Goal: Task Accomplishment & Management: Complete application form

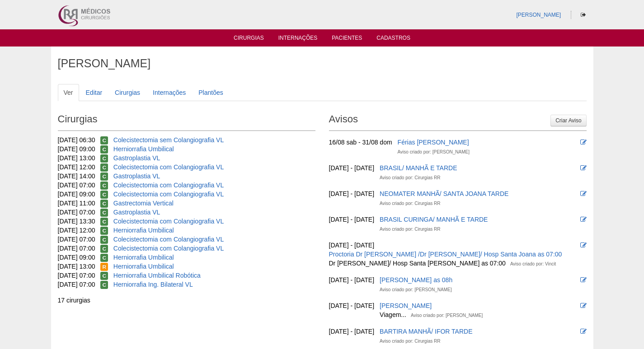
click at [252, 39] on link "Cirurgias" at bounding box center [249, 39] width 30 height 9
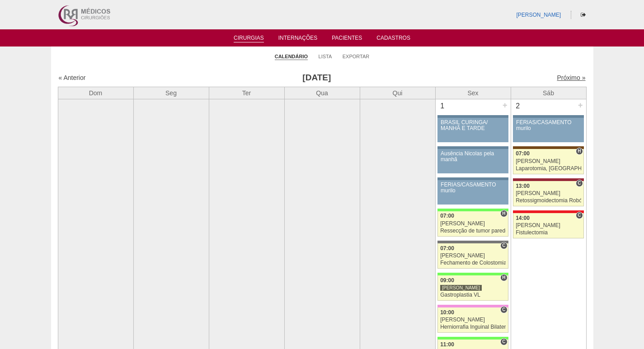
click at [564, 78] on link "Próximo »" at bounding box center [570, 77] width 28 height 7
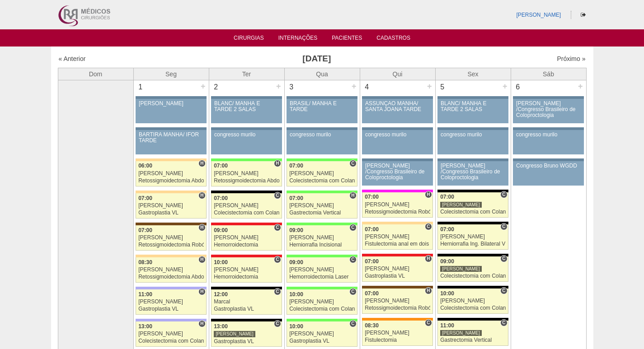
drag, startPoint x: 450, startPoint y: 53, endPoint x: 496, endPoint y: 53, distance: 46.1
click at [450, 53] on div "« Anterior Setembro 2025 Próximo »" at bounding box center [322, 60] width 528 height 14
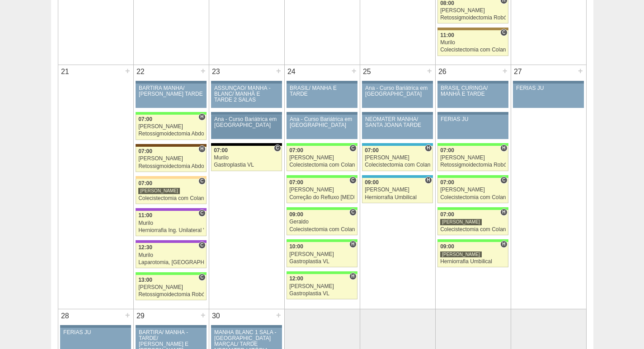
scroll to position [1220, 0]
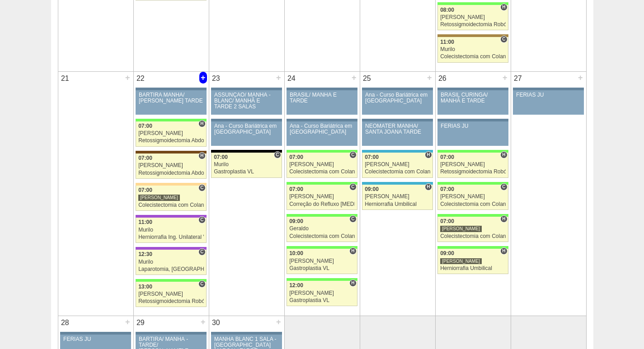
click at [203, 81] on div "+" at bounding box center [203, 78] width 8 height 12
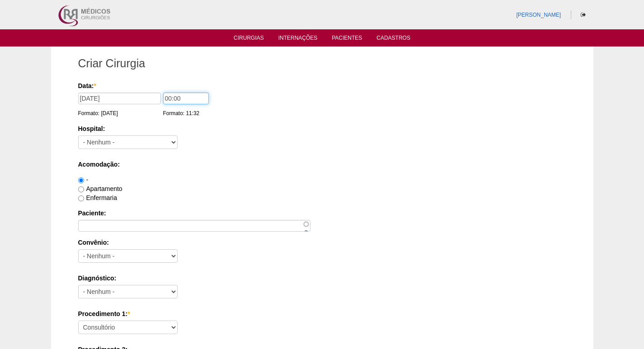
drag, startPoint x: 168, startPoint y: 97, endPoint x: 158, endPoint y: 98, distance: 10.4
click at [158, 90] on div "Data: * 22/09/2025 Formato: 26/08/2025 00:00 Formato: 11:32" at bounding box center [320, 85] width 485 height 9
type input "09:00"
click at [142, 140] on select "- Nenhum - 9 de Julho Albert Einstein Alvorada América Assunção Bartira Benefic…" at bounding box center [127, 143] width 99 height 14
select select "44"
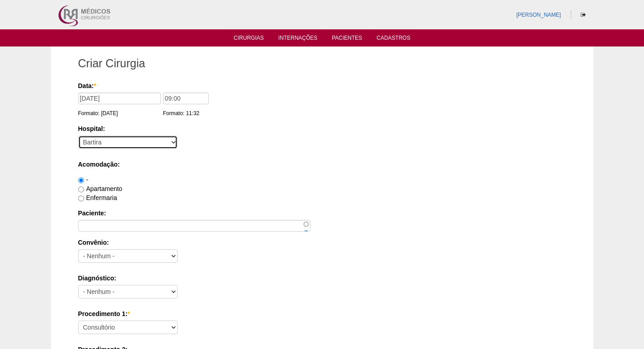
click at [78, 136] on select "- Nenhum - 9 de Julho Albert Einstein Alvorada América Assunção Bartira Benefic…" at bounding box center [127, 143] width 99 height 14
click at [101, 188] on label "Apartamento" at bounding box center [100, 188] width 44 height 7
click at [84, 188] on input "Apartamento" at bounding box center [81, 190] width 6 height 6
radio input "true"
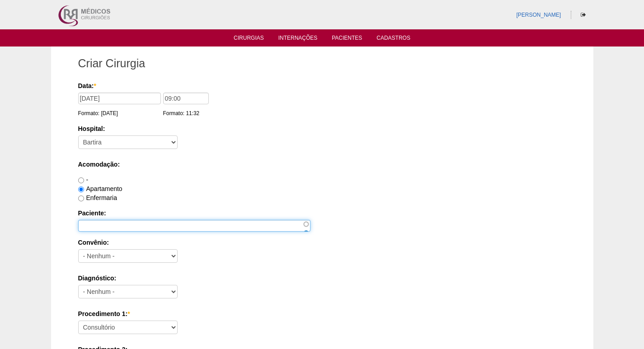
click at [108, 222] on input "Paciente:" at bounding box center [194, 226] width 232 height 12
paste input "EDSON DA SILVA PEDRO"
type input "EDSON DA SILVA PEDRO"
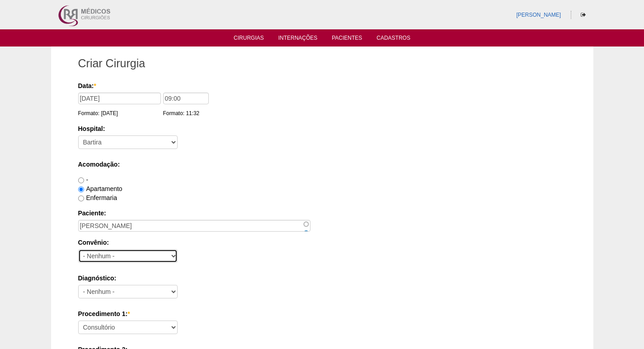
drag, startPoint x: 98, startPoint y: 257, endPoint x: 106, endPoint y: 253, distance: 8.1
click at [98, 257] on select "- Nenhum - Abet Afresp Allianz Amil Blue Life Caasp Cabesp Caixa de Pensões Car…" at bounding box center [127, 256] width 99 height 14
select select "26"
click at [78, 249] on select "- Nenhum - Abet Afresp Allianz Amil Blue Life Caasp Cabesp Caixa de Pensões Car…" at bounding box center [127, 256] width 99 height 14
click at [196, 174] on div "Acomodação: - Apartamento Enfermaria" at bounding box center [322, 181] width 488 height 42
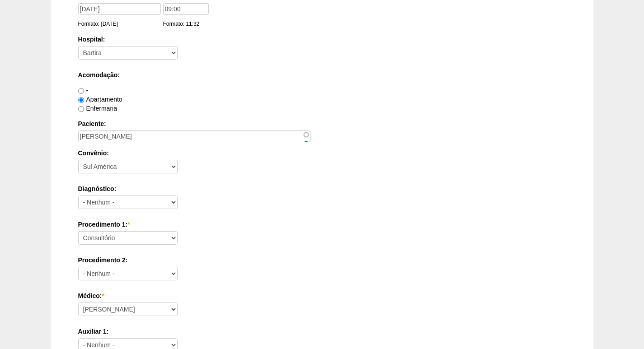
scroll to position [90, 0]
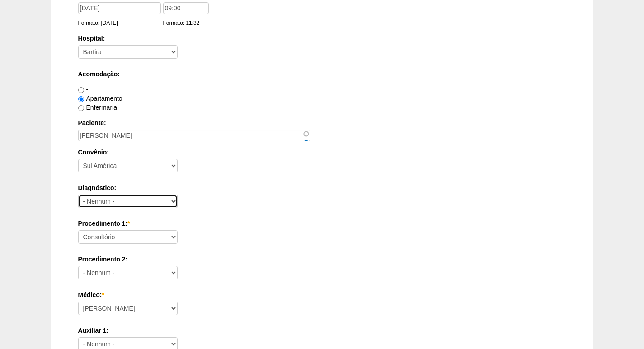
click at [135, 200] on select "- Nenhum - Abdome Agudo Abscesso Hepático Abscesso Perianal Abscesso Peritoneal…" at bounding box center [127, 202] width 99 height 14
select select "3707"
click at [78, 195] on select "- Nenhum - Abdome Agudo Abscesso Hepático Abscesso Perianal Abscesso Peritoneal…" at bounding box center [127, 202] width 99 height 14
click at [212, 222] on label "Procedimento 1: *" at bounding box center [322, 223] width 488 height 9
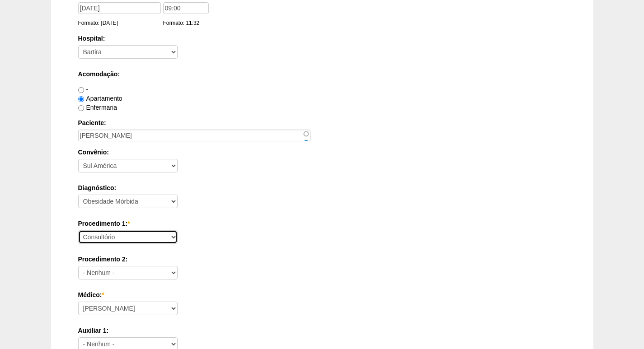
click at [178, 230] on select "Consultório Abscesso Hepático - Drenagem Abscesso perianal Amputação Abdômino P…" at bounding box center [127, 237] width 99 height 14
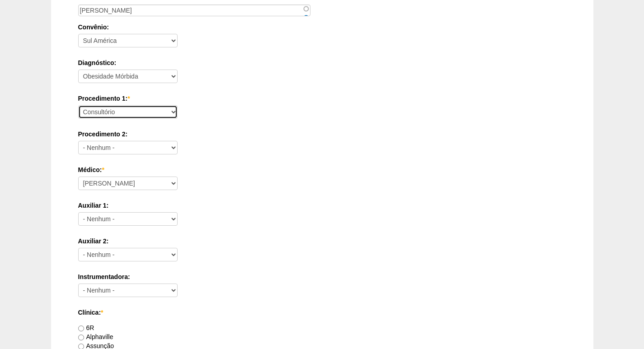
scroll to position [226, 0]
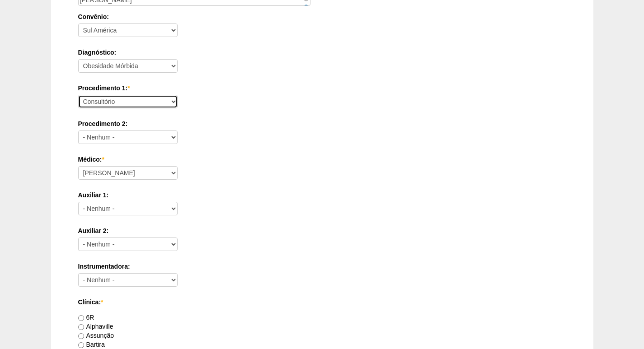
click at [148, 97] on select "Consultório Abscesso Hepático - Drenagem Abscesso perianal Amputação Abdômino P…" at bounding box center [127, 102] width 99 height 14
select select "3710"
click at [78, 95] on select "Consultório Abscesso Hepático - Drenagem Abscesso perianal Amputação Abdômino P…" at bounding box center [127, 102] width 99 height 14
click at [227, 206] on div "Auxiliar 1: - Nenhum - Ana Paula Bruno Felipe Rossi Geraldo Igor Benevides Isab…" at bounding box center [322, 205] width 488 height 29
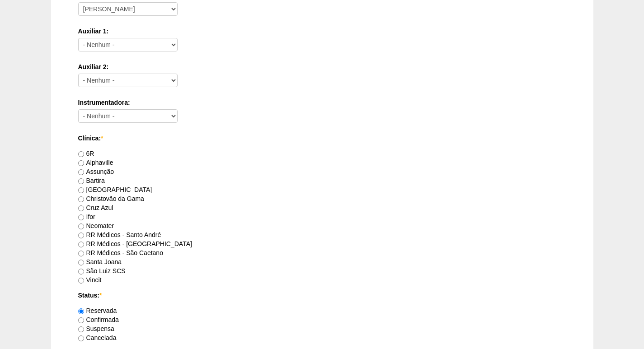
scroll to position [407, 0]
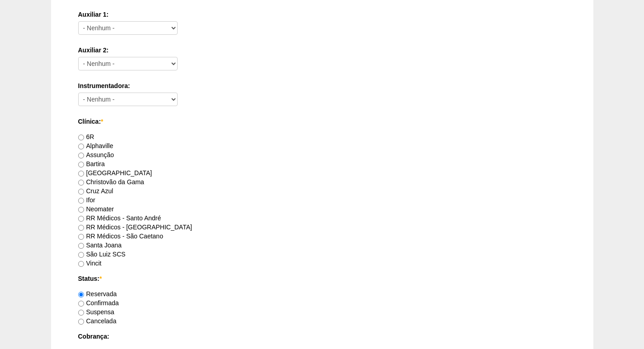
click at [151, 227] on label "RR Médicos - [GEOGRAPHIC_DATA]" at bounding box center [135, 227] width 114 height 7
click at [84, 227] on input "RR Médicos - [GEOGRAPHIC_DATA]" at bounding box center [81, 228] width 6 height 6
radio input "true"
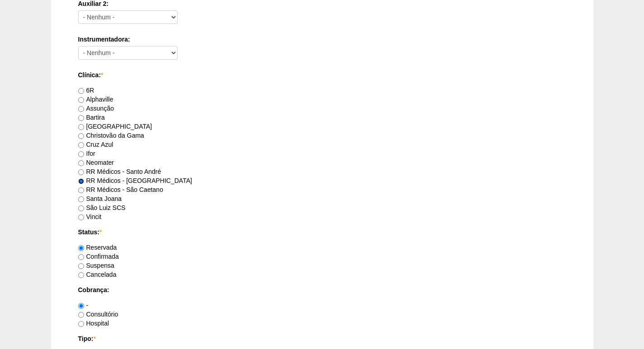
scroll to position [542, 0]
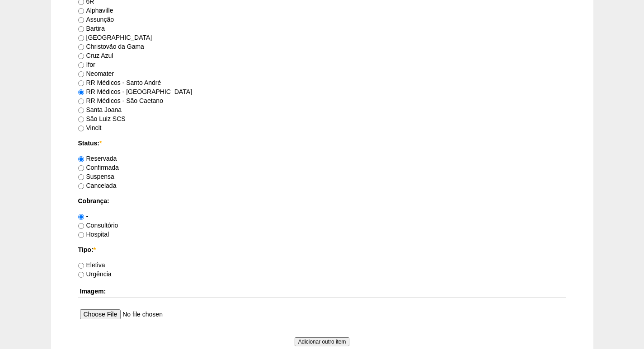
click at [99, 266] on label "Eletiva" at bounding box center [91, 265] width 27 height 7
click at [84, 266] on input "Eletiva" at bounding box center [81, 266] width 6 height 6
radio input "true"
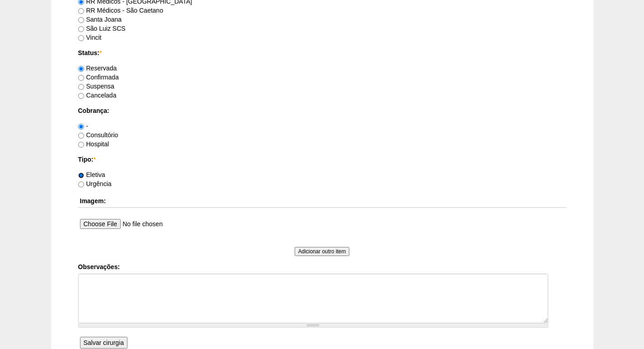
scroll to position [678, 0]
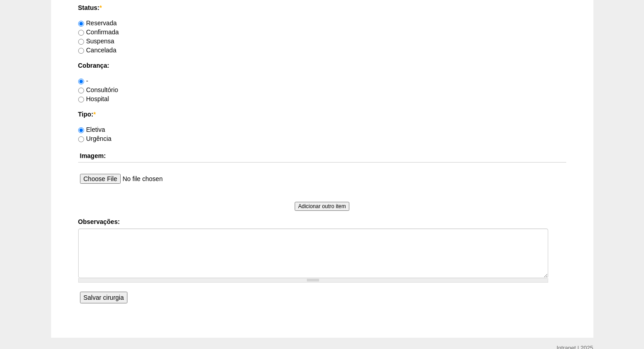
click at [106, 296] on input "Salvar cirurgia" at bounding box center [103, 298] width 47 height 12
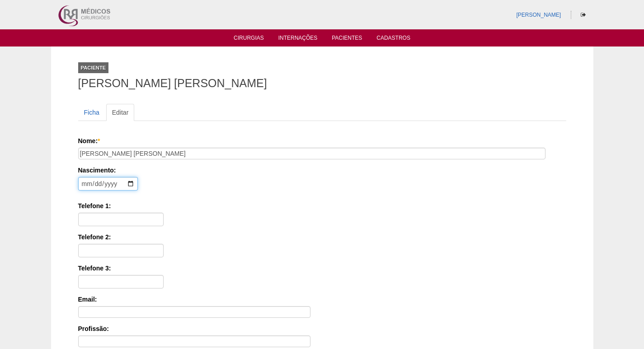
click at [85, 185] on input "date" at bounding box center [108, 184] width 60 height 14
type input "[DATE]"
click at [101, 220] on input "Telefone 1:" at bounding box center [120, 220] width 85 height 14
type input "11 95483-9369"
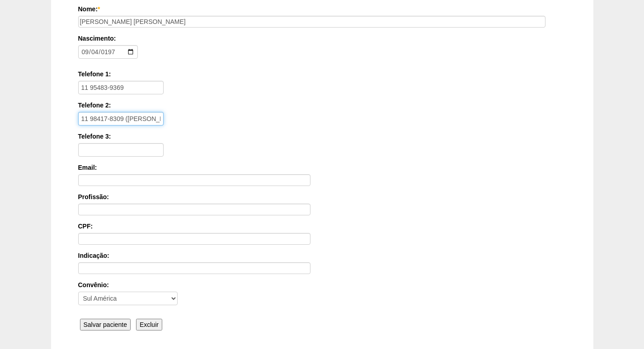
scroll to position [136, 0]
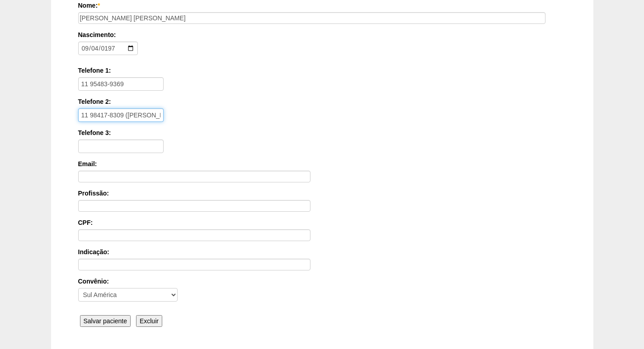
type input "11 98417-8309 ([PERSON_NAME])"
click at [118, 318] on input "Salvar paciente" at bounding box center [105, 321] width 51 height 12
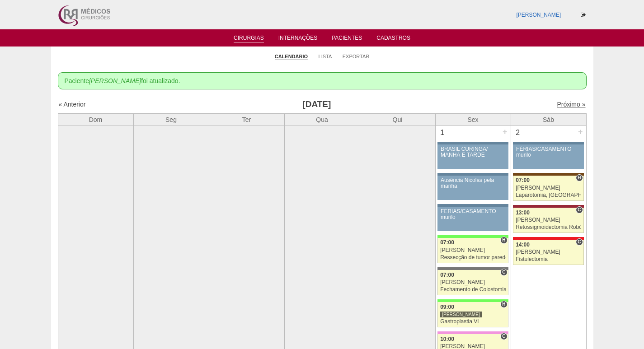
click at [562, 107] on link "Próximo »" at bounding box center [570, 104] width 28 height 7
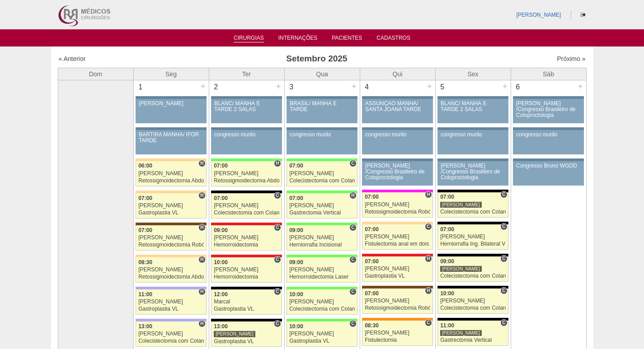
click at [251, 37] on link "Cirurgias" at bounding box center [249, 39] width 30 height 8
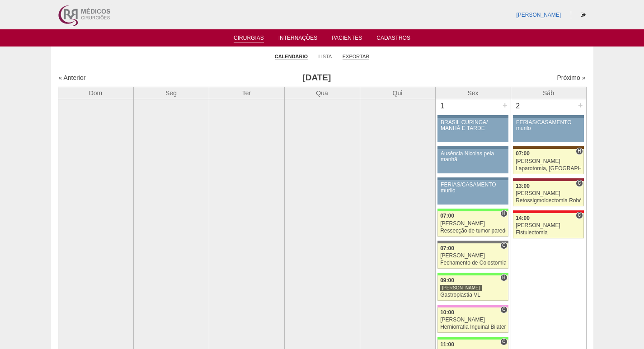
click at [358, 54] on link "Exportar" at bounding box center [355, 56] width 27 height 7
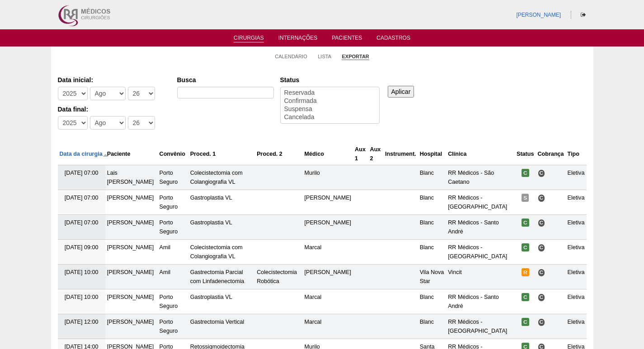
select select
click at [145, 91] on select "-Dia 1 2 3 4 5 6 7 8 9 10 11 12 13 14 15 16 17 18 19 20 21 22 23 24 25 26 27 28…" at bounding box center [141, 94] width 27 height 14
select select "1"
click at [128, 87] on select "-Dia 1 2 3 4 5 6 7 8 9 10 11 12 13 14 15 16 17 18 19 20 21 22 23 24 25 26 27 28…" at bounding box center [141, 94] width 27 height 14
click at [134, 126] on select "-Dia 1 2 3 4 5 6 7 8 9 10 11 12 13 14 15 16 17 18 19 20 21 22 23 24 25 26 27 28…" at bounding box center [141, 123] width 27 height 14
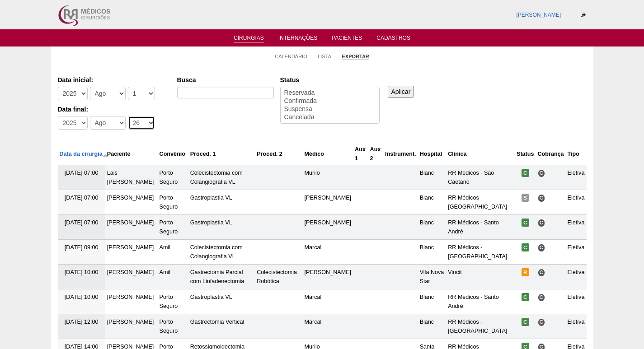
click at [141, 118] on select "-Dia 1 2 3 4 5 6 7 8 9 10 11 12 13 14 15 16 17 18 19 20 21 22 23 24 25 26 27 28…" at bounding box center [141, 123] width 27 height 14
select select "30"
click at [128, 116] on select "-Dia 1 2 3 4 5 6 7 8 9 10 11 12 13 14 15 16 17 18 19 20 21 22 23 24 25 26 27 28…" at bounding box center [141, 123] width 27 height 14
click at [197, 89] on input "Busca" at bounding box center [225, 93] width 97 height 12
type input "GASTROPLASTIA"
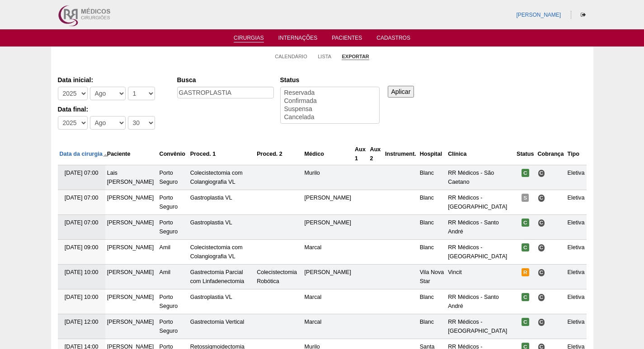
click at [415, 86] on div "Aplicar" at bounding box center [404, 84] width 37 height 25
click at [398, 87] on input "Aplicar" at bounding box center [401, 92] width 27 height 12
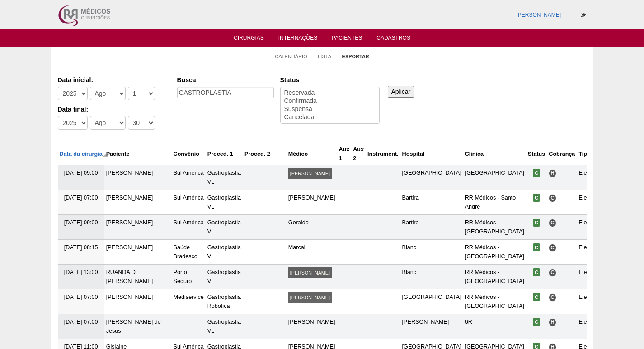
select select
drag, startPoint x: 243, startPoint y: 101, endPoint x: 213, endPoint y: 101, distance: 29.8
click at [213, 101] on div "GASTROPLASTIA" at bounding box center [225, 95] width 97 height 16
drag, startPoint x: 235, startPoint y: 97, endPoint x: 117, endPoint y: 97, distance: 118.3
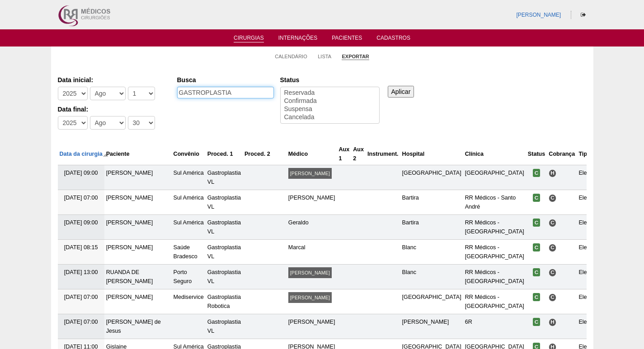
click at [118, 97] on div "Data inicial: -[DEMOGRAPHIC_DATA] 2012 2013 2014 2015 2016 2017 2018 2019 2020 …" at bounding box center [322, 103] width 528 height 62
type input "gastrectomia VERTICAL"
click at [396, 89] on input "Aplicar" at bounding box center [401, 92] width 27 height 12
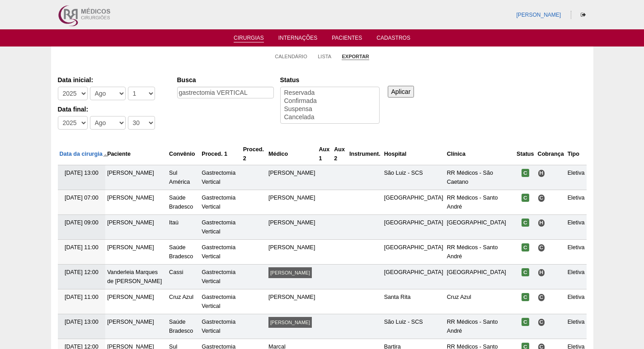
select select
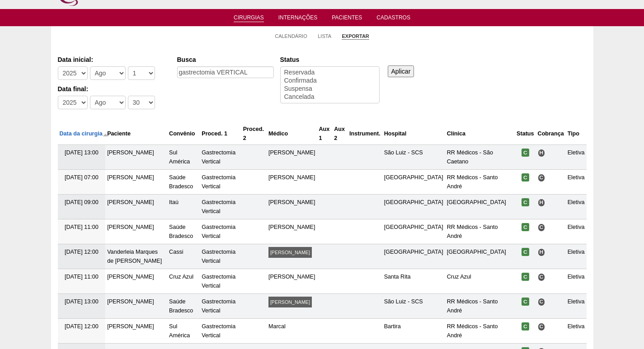
scroll to position [3, 0]
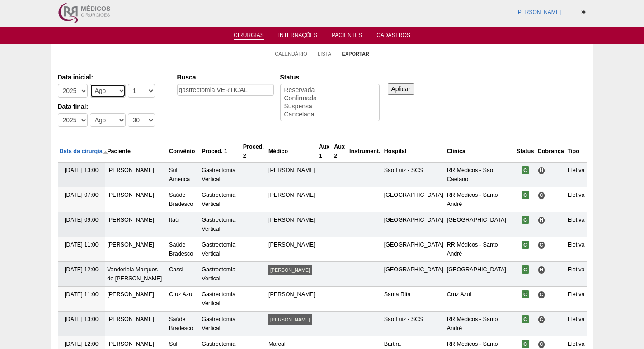
click at [100, 95] on select "-Mês Jan Fev Mar Abr Mai Jun Jul Ago Set Out Nov Dez" at bounding box center [108, 91] width 36 height 14
click at [141, 123] on select "-Dia 1 2 3 4 5 6 7 8 9 10 11 12 13 14 15 16 17 18 19 20 21 22 23 24 25 26 27 28…" at bounding box center [141, 120] width 27 height 14
select select "31"
click at [128, 113] on select "-Dia 1 2 3 4 5 6 7 8 9 10 11 12 13 14 15 16 17 18 19 20 21 22 23 24 25 26 27 28…" at bounding box center [141, 120] width 27 height 14
click at [397, 86] on input "Aplicar" at bounding box center [401, 89] width 27 height 12
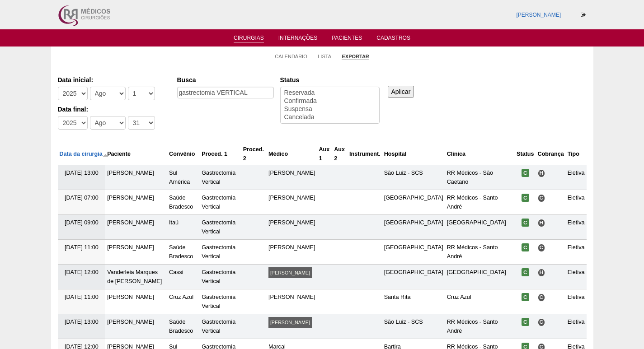
select select
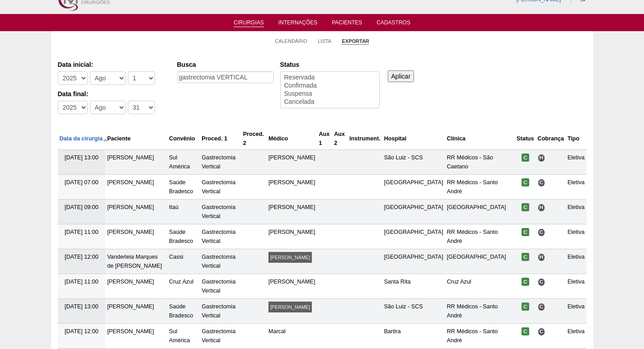
scroll to position [12, 0]
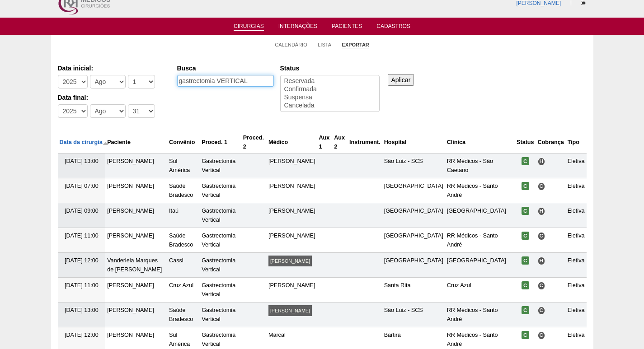
drag, startPoint x: 262, startPoint y: 82, endPoint x: 112, endPoint y: 88, distance: 150.1
click at [112, 88] on div "Data inicial: -Ano 2011 2012 2013 2014 2015 2016 2017 2018 2019 2020 2021 2022 …" at bounding box center [322, 92] width 528 height 62
click at [226, 81] on input "Busca" at bounding box center [225, 81] width 97 height 12
type input "GASTROPLASTIA"
click at [402, 81] on input "Aplicar" at bounding box center [401, 80] width 27 height 12
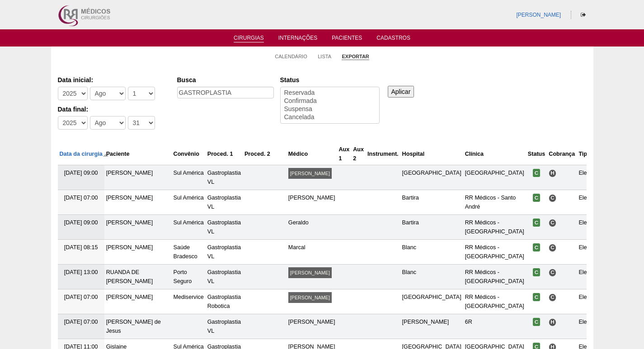
select select
click at [101, 93] on select "-Mês Jan Fev Mar Abr Mai Jun Jul Ago Set Out Nov Dez" at bounding box center [108, 94] width 36 height 14
select select "9"
click at [90, 87] on select "-Mês Jan Fev Mar Abr Mai Jun Jul Ago Set Out Nov Dez" at bounding box center [108, 94] width 36 height 14
click at [106, 125] on select "-Mês Jan Fev Mar Abr Mai Jun Jul Ago Set Out Nov Dez" at bounding box center [108, 123] width 36 height 14
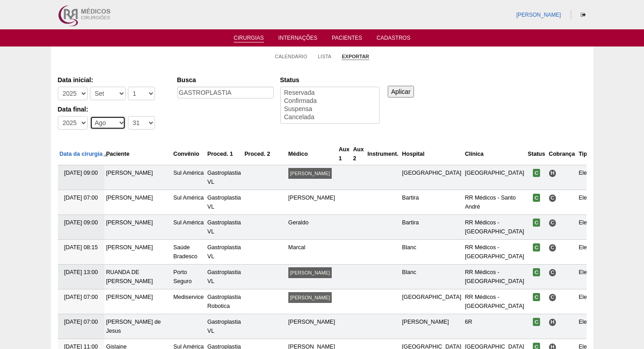
select select "9"
click at [90, 116] on select "-Mês Jan Fev Mar Abr Mai Jun Jul Ago Set Out Nov Dez" at bounding box center [108, 123] width 36 height 14
drag, startPoint x: 404, startPoint y: 88, endPoint x: 422, endPoint y: 85, distance: 18.3
click at [404, 89] on input "Aplicar" at bounding box center [401, 92] width 27 height 12
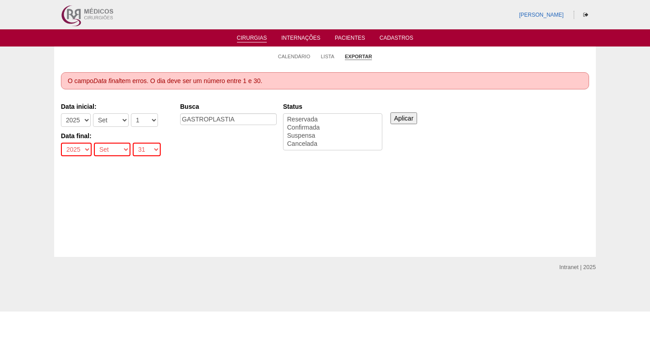
select select
click at [145, 155] on select "-Dia 1 2 3 4 5 6 7 8 9 10 11 12 13 14 15 16 17 18 19 20 21 22 23 24 25 26 27 28…" at bounding box center [147, 150] width 28 height 14
select select "30"
click at [133, 143] on select "-Dia 1 2 3 4 5 6 7 8 9 10 11 12 13 14 15 16 17 18 19 20 21 22 23 24 25 26 27 28…" at bounding box center [147, 150] width 28 height 14
click at [407, 110] on div "Aplicar" at bounding box center [407, 111] width 37 height 25
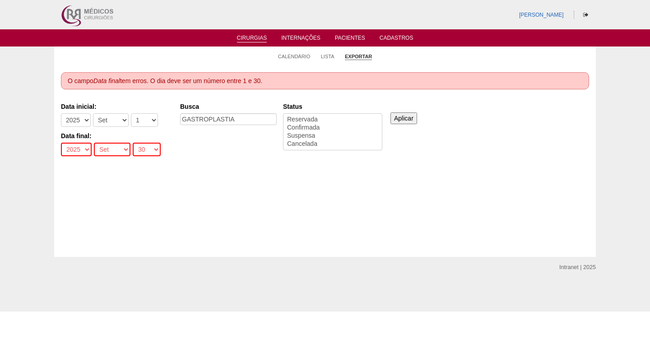
click at [407, 117] on input "Aplicar" at bounding box center [404, 118] width 27 height 12
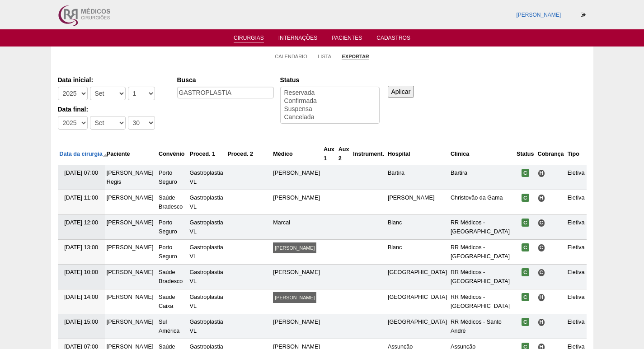
select select
drag, startPoint x: 245, startPoint y: 92, endPoint x: 133, endPoint y: 100, distance: 112.3
click at [134, 100] on div "Data inicial: -Ano 2011 2012 2013 2014 2015 2016 2017 2018 2019 2020 2021 2022 …" at bounding box center [322, 103] width 528 height 62
click at [196, 94] on input "Busca" at bounding box center [225, 93] width 97 height 12
type input "gastrectomia VERTICAL"
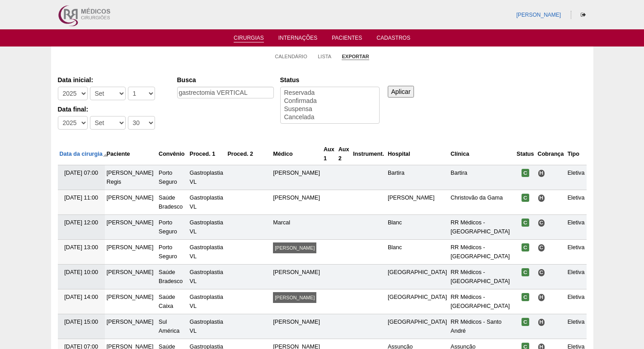
click at [401, 93] on input "Aplicar" at bounding box center [401, 92] width 27 height 12
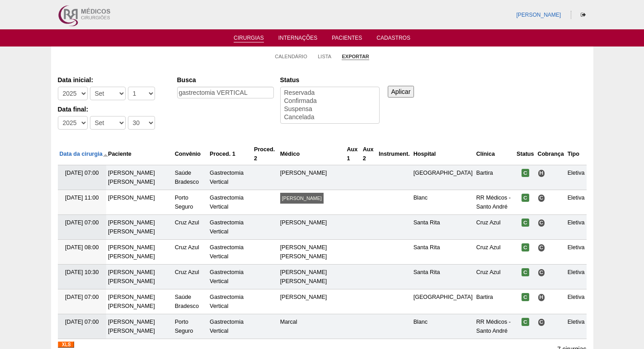
select select
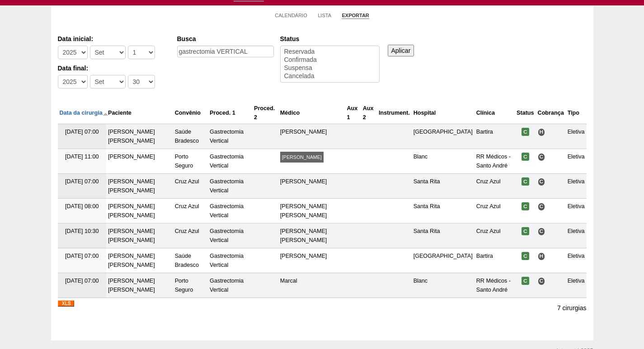
scroll to position [22, 0]
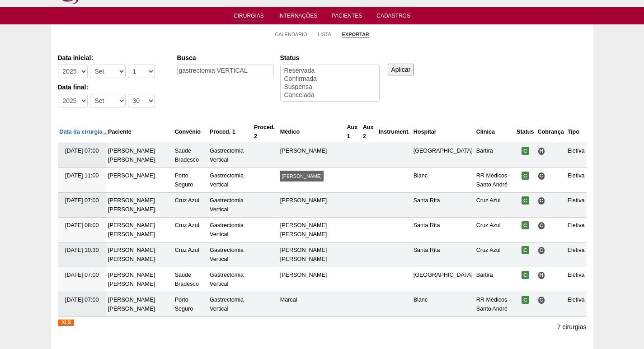
click at [256, 14] on link "Cirurgias" at bounding box center [249, 17] width 30 height 8
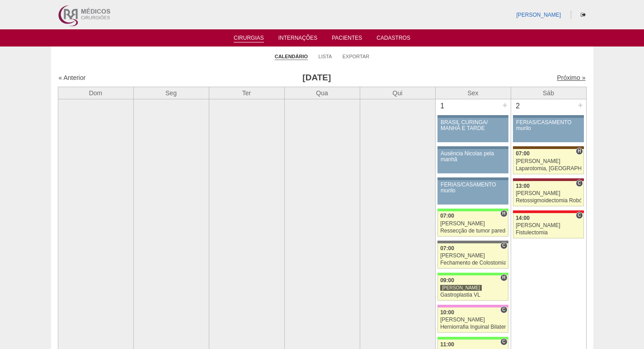
click at [561, 78] on link "Próximo »" at bounding box center [570, 77] width 28 height 7
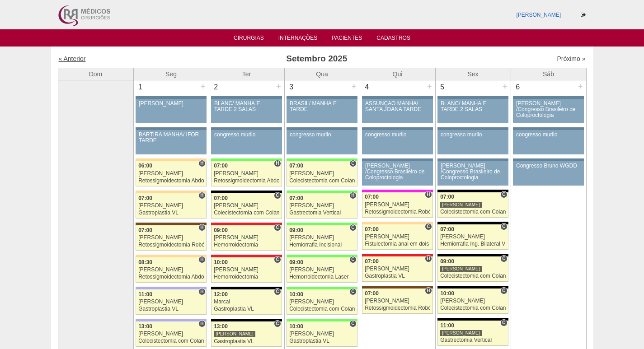
click at [68, 59] on link "« Anterior" at bounding box center [72, 58] width 27 height 7
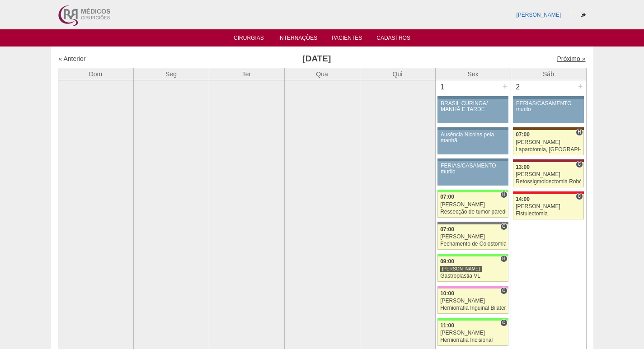
click at [559, 56] on link "Próximo »" at bounding box center [570, 58] width 28 height 7
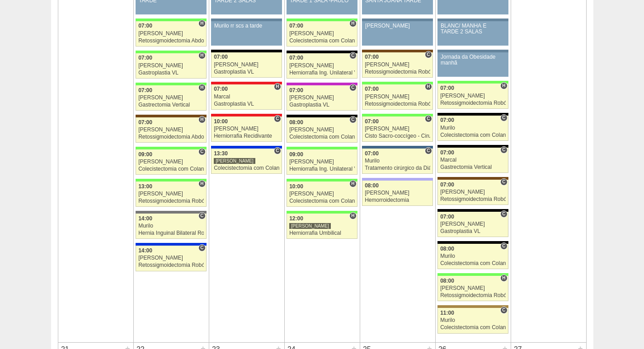
scroll to position [903, 0]
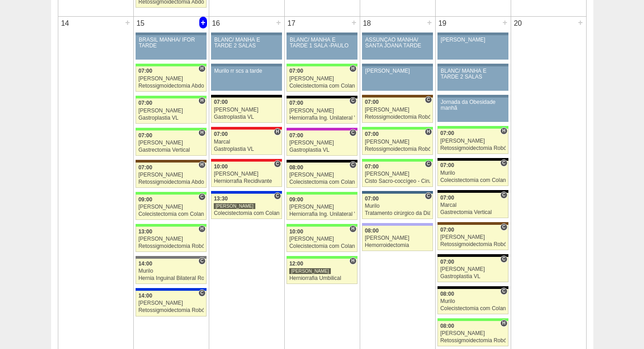
click at [201, 23] on div "+" at bounding box center [203, 23] width 8 height 12
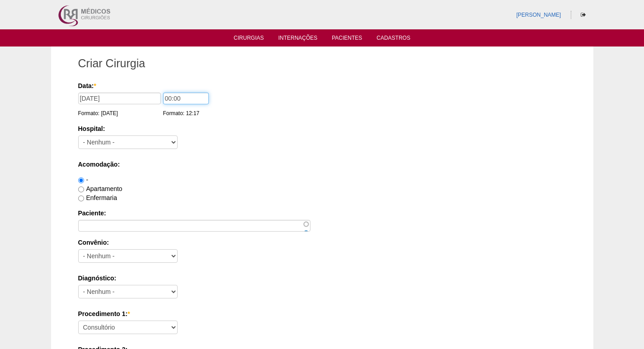
drag, startPoint x: 170, startPoint y: 99, endPoint x: 148, endPoint y: 95, distance: 22.5
click at [151, 90] on div "Data: * [DATE] Formato: [DATE] 00:00 Formato: 12:17" at bounding box center [320, 85] width 485 height 9
type input "09:00"
click at [114, 144] on select "- Nenhum - 9 de Julho Albert Einstein Alvorada América Assunção Bartira Benefic…" at bounding box center [127, 143] width 99 height 14
select select "8"
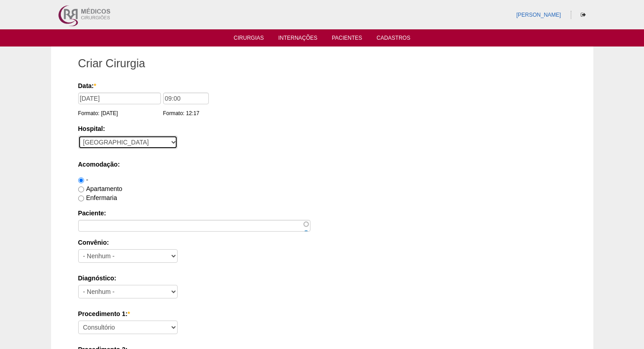
click at [78, 136] on select "- Nenhum - 9 de Julho Albert Einstein Alvorada América Assunção Bartira Benefic…" at bounding box center [127, 143] width 99 height 14
click at [105, 187] on label "Apartamento" at bounding box center [100, 188] width 44 height 7
click at [84, 187] on input "Apartamento" at bounding box center [81, 190] width 6 height 6
radio input "true"
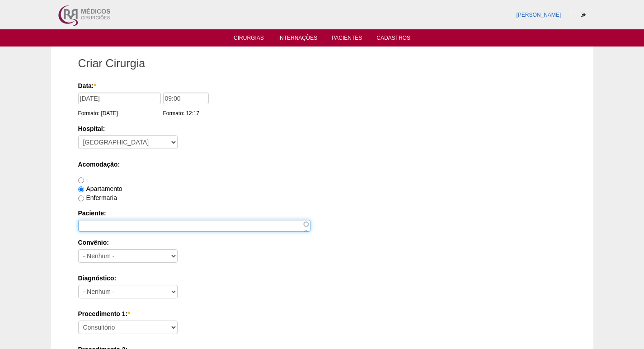
click at [124, 222] on input "Paciente:" at bounding box center [194, 226] width 232 height 12
paste input "LUCAS COSTA DOS ANJOS"
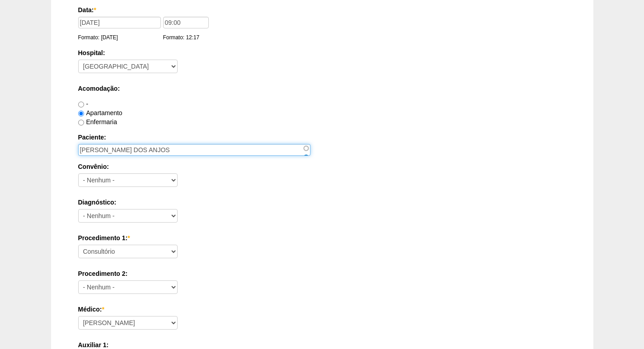
scroll to position [90, 0]
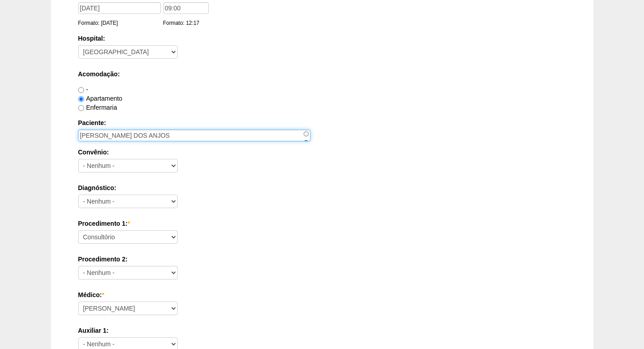
type input "LUCAS COSTA DOS ANJOS"
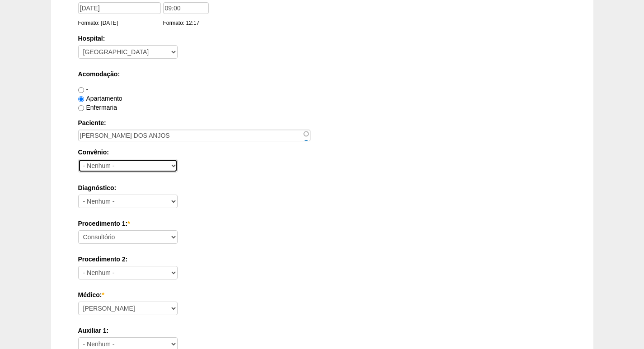
click at [150, 163] on select "- Nenhum - Abet Afresp Allianz Amil Blue Life Caasp Cabesp Caixa de Pensões Car…" at bounding box center [127, 166] width 99 height 14
select select "8907"
click at [78, 159] on select "- Nenhum - Abet Afresp Allianz Amil Blue Life Caasp Cabesp Caixa de Pensões Car…" at bounding box center [127, 166] width 99 height 14
click at [150, 208] on div "Diagnóstico: - Nenhum - Abdome Agudo Abscesso Hepático Abscesso Perianal Absces…" at bounding box center [322, 197] width 488 height 29
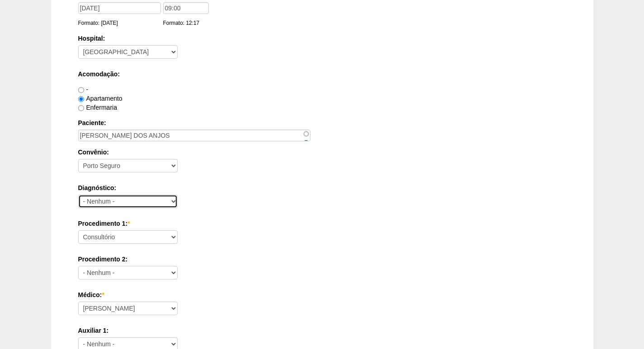
click at [146, 201] on select "- Nenhum - Abdome Agudo Abscesso Hepático Abscesso Perianal Abscesso Peritoneal…" at bounding box center [127, 202] width 99 height 14
select select "3704"
click at [78, 195] on select "- Nenhum - Abdome Agudo Abscesso Hepático Abscesso Perianal Abscesso Peritoneal…" at bounding box center [127, 202] width 99 height 14
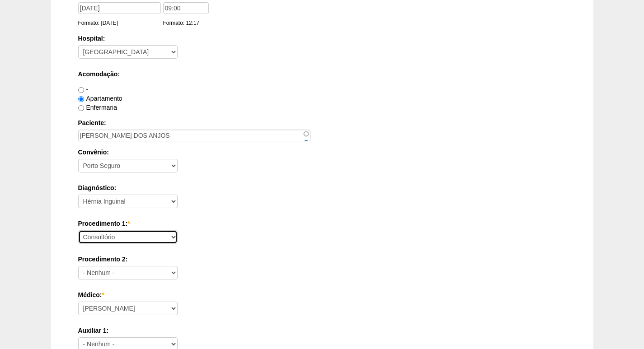
click at [150, 231] on select "Consultório Abscesso Hepático - Drenagem Abscesso perianal Amputação Abdômino P…" at bounding box center [127, 237] width 99 height 14
select select "4911"
click at [78, 230] on select "Consultório Abscesso Hepático - Drenagem Abscesso perianal Amputação Abdômino P…" at bounding box center [127, 237] width 99 height 14
click at [272, 221] on label "Procedimento 1: *" at bounding box center [322, 223] width 488 height 9
click at [178, 230] on select "Consultório Abscesso Hepático - Drenagem Abscesso perianal Amputação Abdômino P…" at bounding box center [127, 237] width 99 height 14
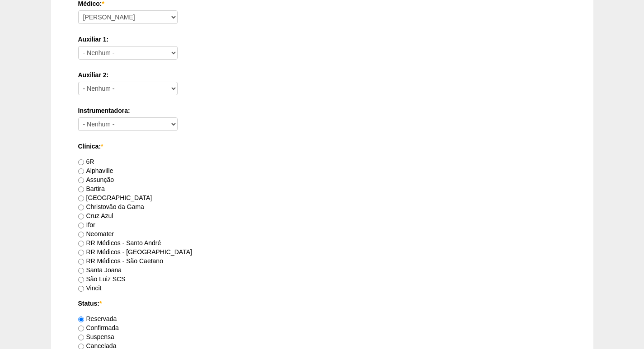
scroll to position [407, 0]
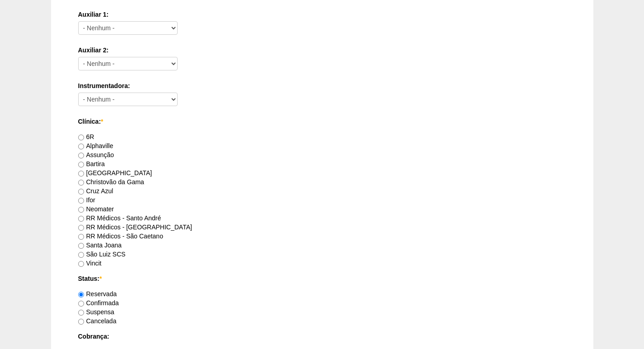
click at [151, 218] on label "RR Médicos - Santo André" at bounding box center [119, 218] width 83 height 7
click at [84, 218] on input "RR Médicos - Santo André" at bounding box center [81, 219] width 6 height 6
radio input "true"
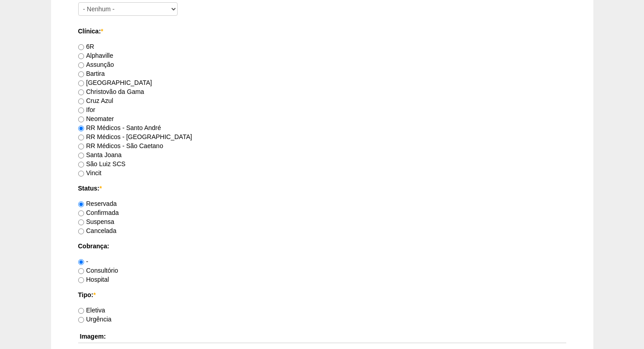
click at [107, 268] on label "Consultório" at bounding box center [98, 270] width 40 height 7
click at [84, 268] on input "Consultório" at bounding box center [81, 271] width 6 height 6
radio input "true"
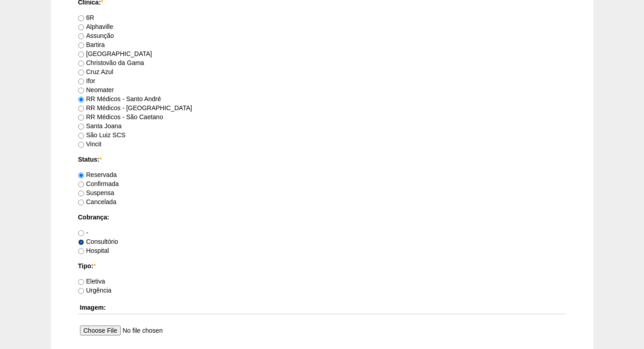
scroll to position [542, 0]
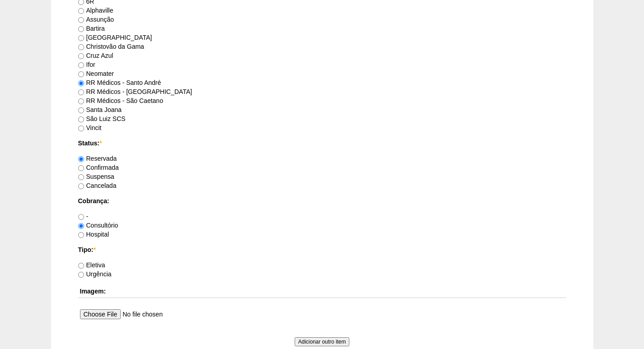
click at [153, 93] on label "RR Médicos - [GEOGRAPHIC_DATA]" at bounding box center [135, 91] width 114 height 7
click at [84, 93] on input "RR Médicos - [GEOGRAPHIC_DATA]" at bounding box center [81, 92] width 6 height 6
radio input "true"
click at [99, 263] on label "Eletiva" at bounding box center [91, 265] width 27 height 7
click at [84, 263] on input "Eletiva" at bounding box center [81, 266] width 6 height 6
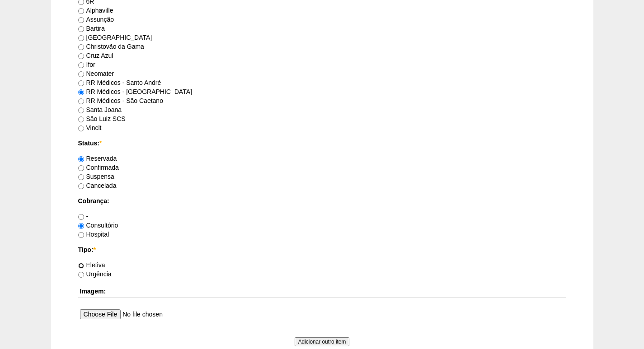
radio input "true"
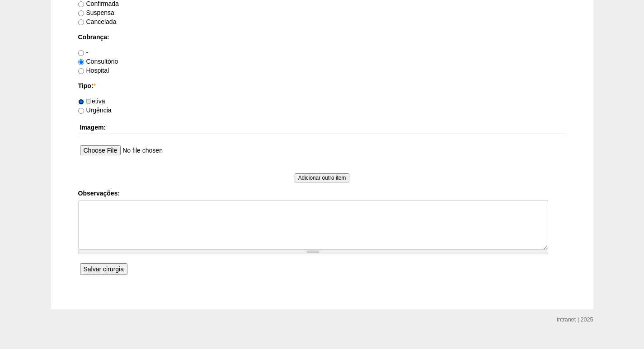
scroll to position [721, 0]
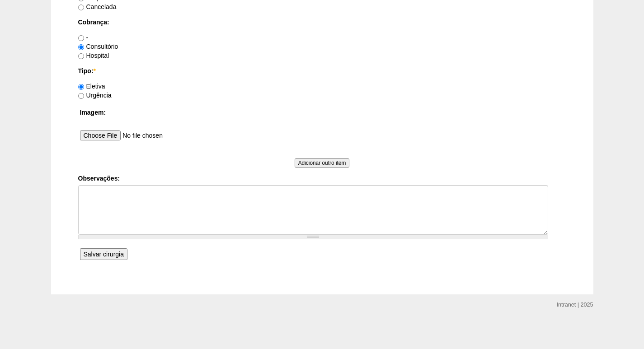
click at [106, 255] on input "Salvar cirurgia" at bounding box center [103, 254] width 47 height 12
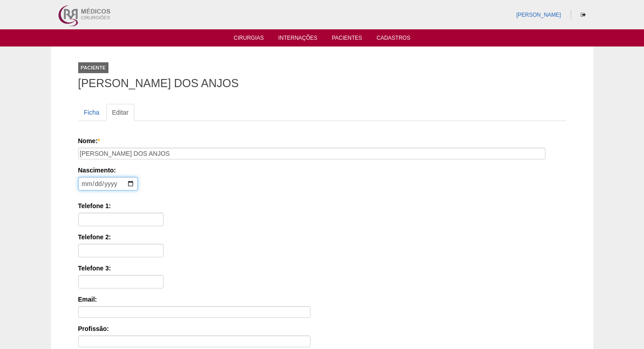
click at [86, 182] on input "date" at bounding box center [108, 184] width 60 height 14
type input "[DATE]"
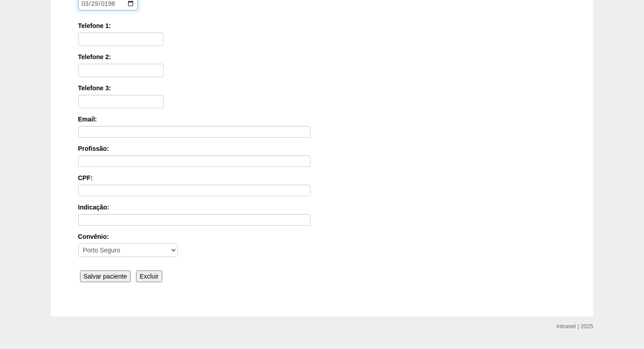
scroll to position [181, 0]
click at [113, 276] on input "Salvar paciente" at bounding box center [105, 276] width 51 height 12
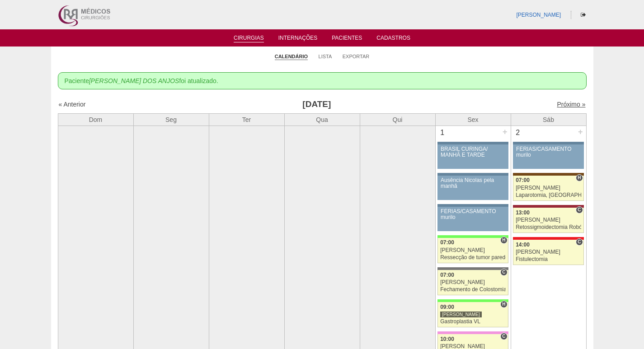
click at [566, 105] on link "Próximo »" at bounding box center [570, 104] width 28 height 7
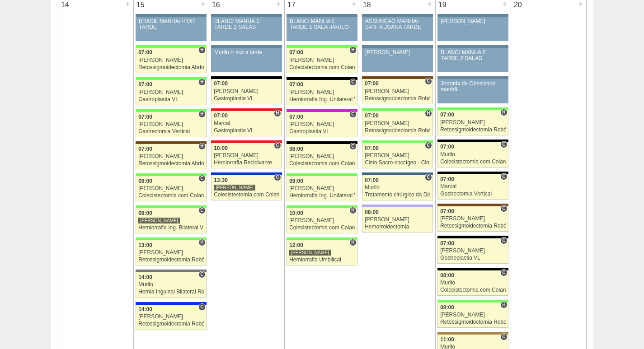
scroll to position [903, 0]
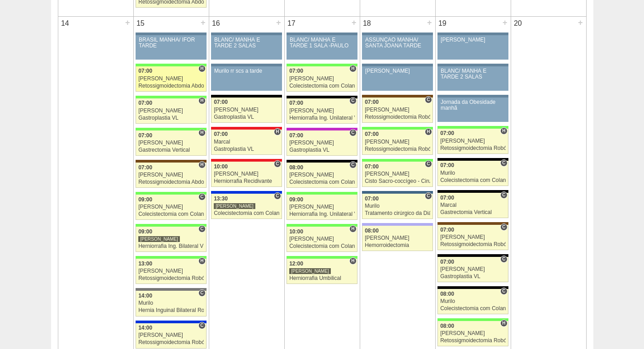
click at [154, 75] on link "87370 Cirurgias RR H 07:00 Bruno Retossigmoidectomia Abdominal VL Hospital Bras…" at bounding box center [171, 78] width 70 height 25
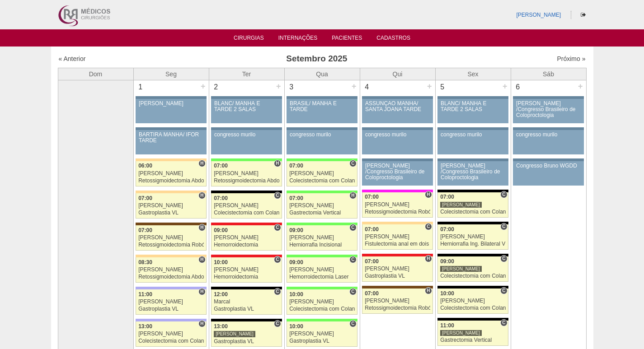
click at [64, 18] on img at bounding box center [84, 14] width 56 height 29
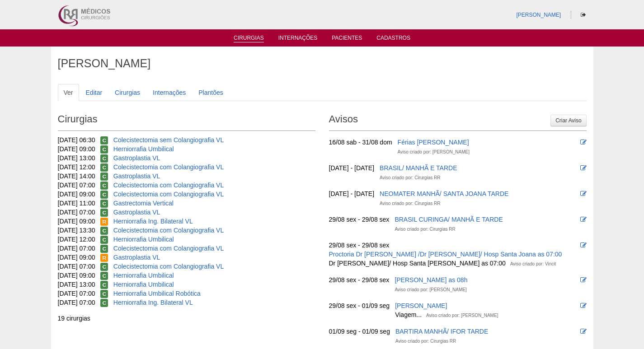
click at [245, 39] on link "Cirurgias" at bounding box center [249, 39] width 30 height 8
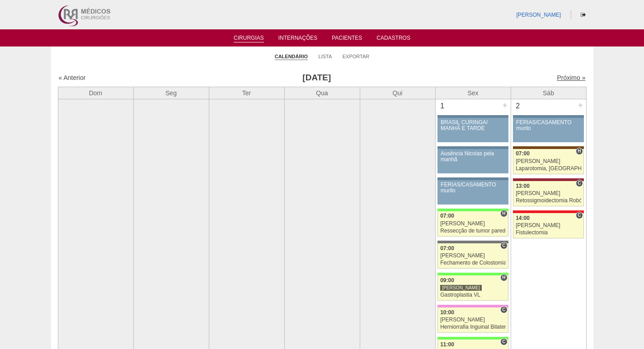
click at [563, 77] on link "Próximo »" at bounding box center [570, 77] width 28 height 7
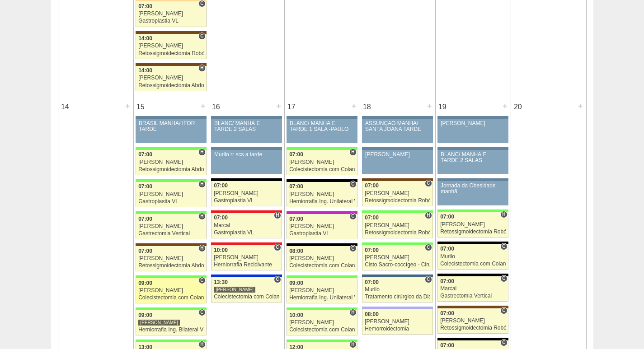
scroll to position [994, 0]
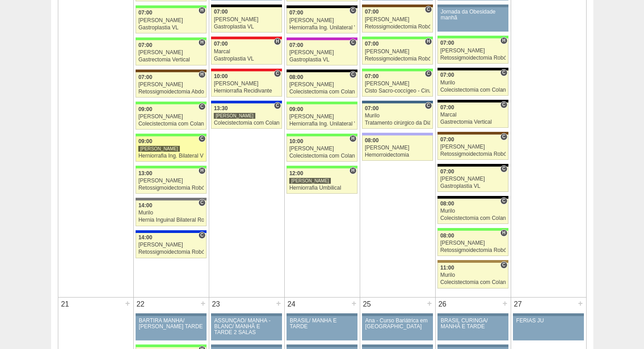
click at [170, 149] on div "[PERSON_NAME]" at bounding box center [170, 149] width 65 height 6
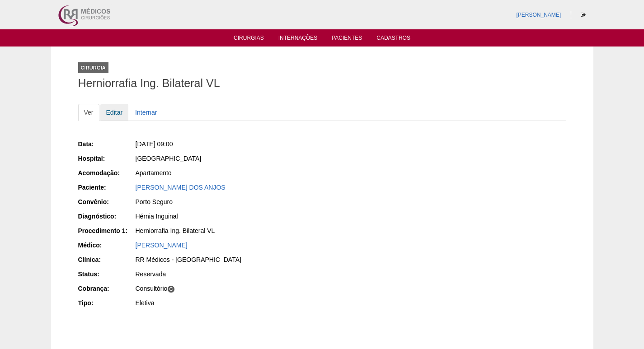
click at [117, 112] on link "Editar" at bounding box center [114, 112] width 28 height 17
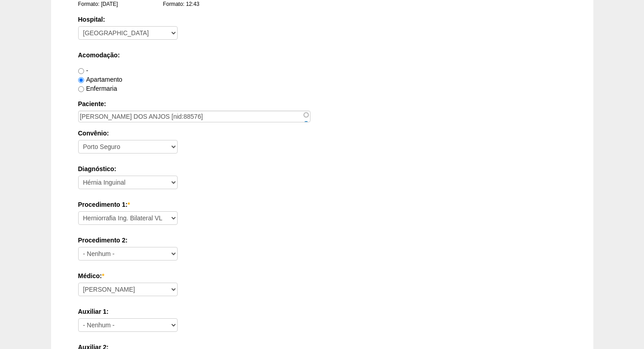
scroll to position [181, 0]
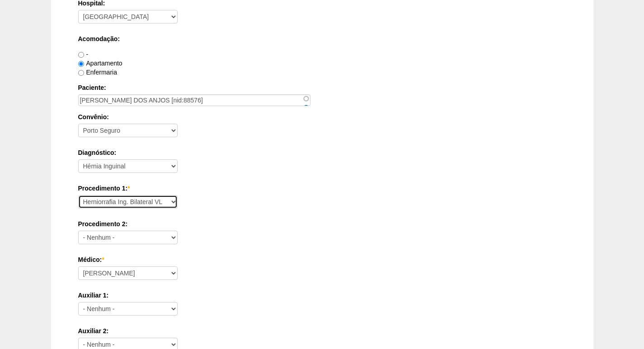
click at [133, 208] on select "Consultório Abscesso Hepático - Drenagem Abscesso perianal Amputação Abdômino P…" at bounding box center [127, 202] width 99 height 14
select select "55219"
click at [78, 195] on select "Consultório Abscesso Hepático - Drenagem Abscesso perianal Amputação Abdômino P…" at bounding box center [127, 202] width 99 height 14
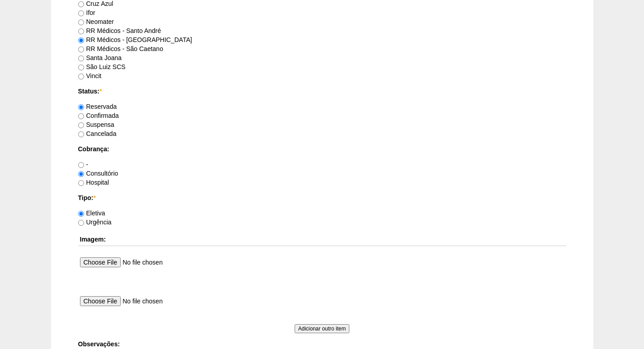
scroll to position [815, 0]
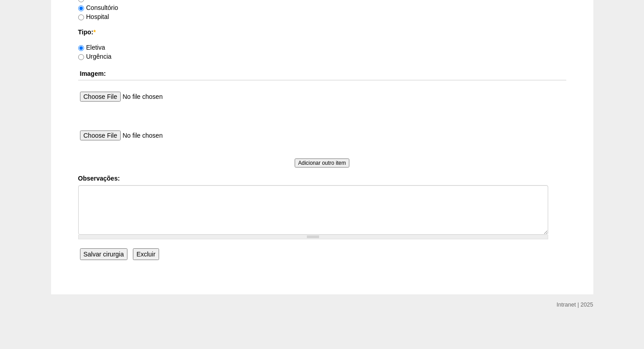
click at [101, 258] on input "Salvar cirurgia" at bounding box center [103, 254] width 47 height 12
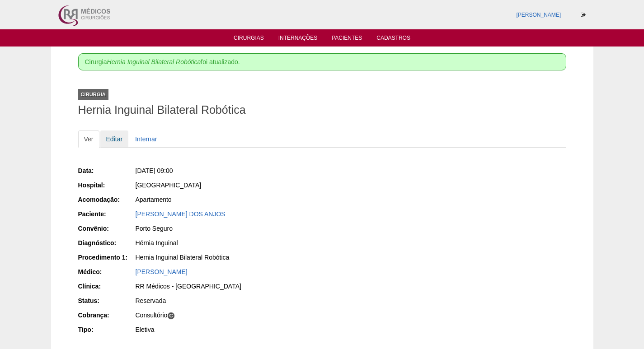
click at [111, 136] on link "Editar" at bounding box center [114, 139] width 28 height 17
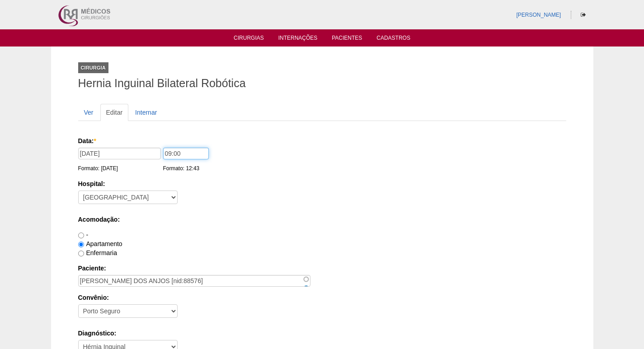
drag, startPoint x: 169, startPoint y: 153, endPoint x: 154, endPoint y: 153, distance: 14.5
click at [154, 145] on div "Data: * [DATE] Formato: [DATE] 09:00 Formato: 12:43" at bounding box center [320, 140] width 485 height 9
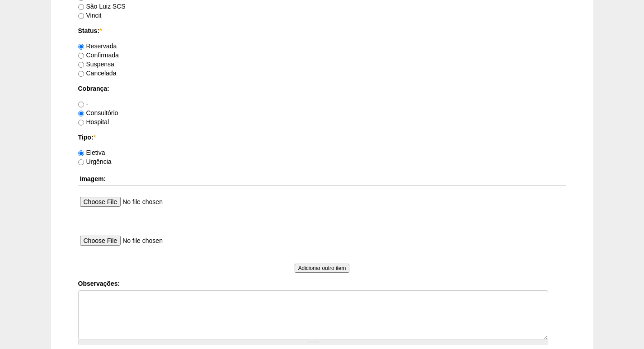
scroll to position [813, 0]
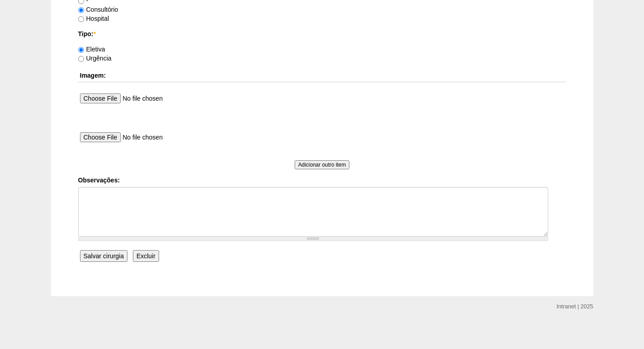
type input "07:00"
click at [118, 253] on input "Salvar cirurgia" at bounding box center [103, 256] width 47 height 12
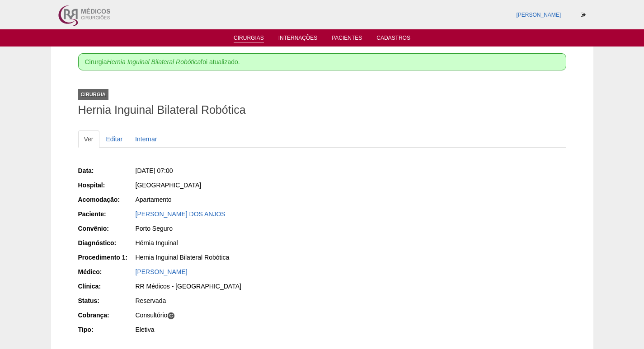
click at [242, 40] on link "Cirurgias" at bounding box center [249, 39] width 30 height 8
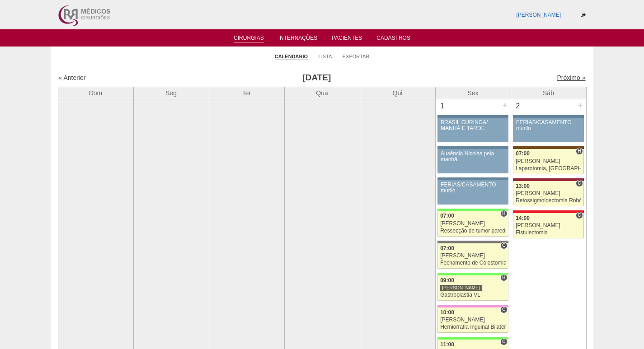
click at [562, 76] on link "Próximo »" at bounding box center [570, 77] width 28 height 7
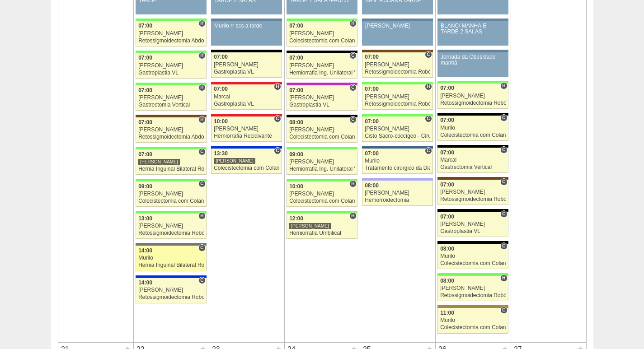
scroll to position [903, 0]
